Goal: Navigation & Orientation: Find specific page/section

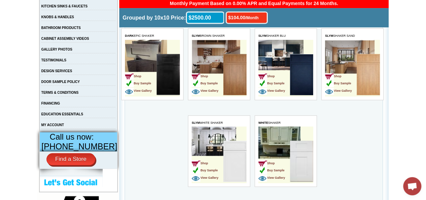
scroll to position [34, 0]
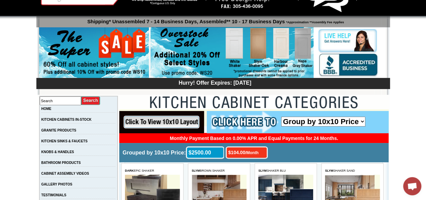
click at [253, 122] on img at bounding box center [243, 122] width 72 height 22
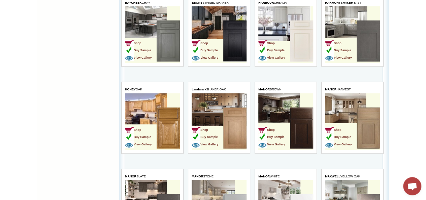
scroll to position [707, 0]
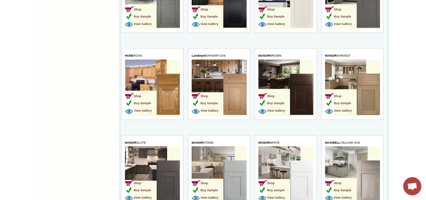
click at [165, 91] on img at bounding box center [167, 94] width 23 height 41
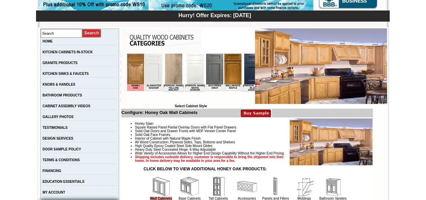
scroll to position [168, 0]
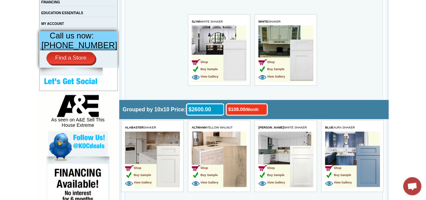
scroll to position [135, 0]
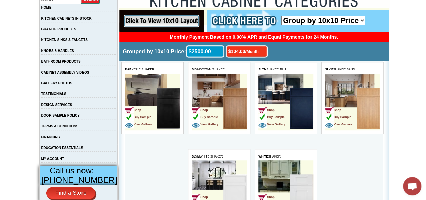
click at [227, 102] on img at bounding box center [234, 107] width 23 height 41
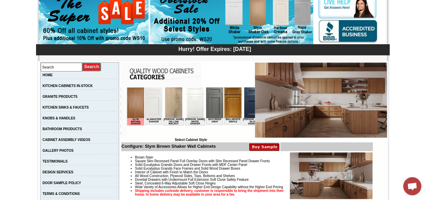
click at [227, 107] on img at bounding box center [232, 102] width 17 height 31
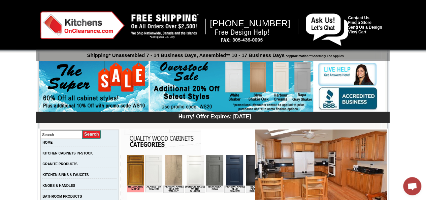
scroll to position [101, 0]
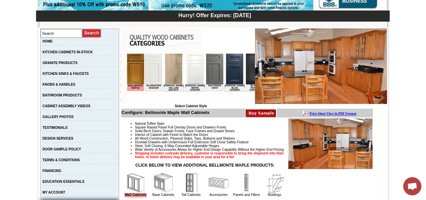
click at [77, 50] on td "KITCHEN CABINETS IN-STOCK" at bounding box center [79, 53] width 78 height 11
click at [79, 53] on link "KITCHEN CABINETS IN-STOCK" at bounding box center [67, 52] width 50 height 4
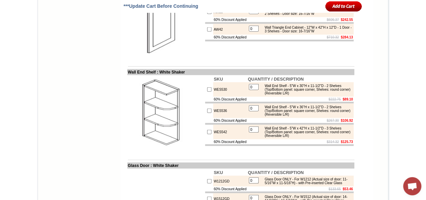
scroll to position [1939, 0]
